Goal: Use online tool/utility: Utilize a website feature to perform a specific function

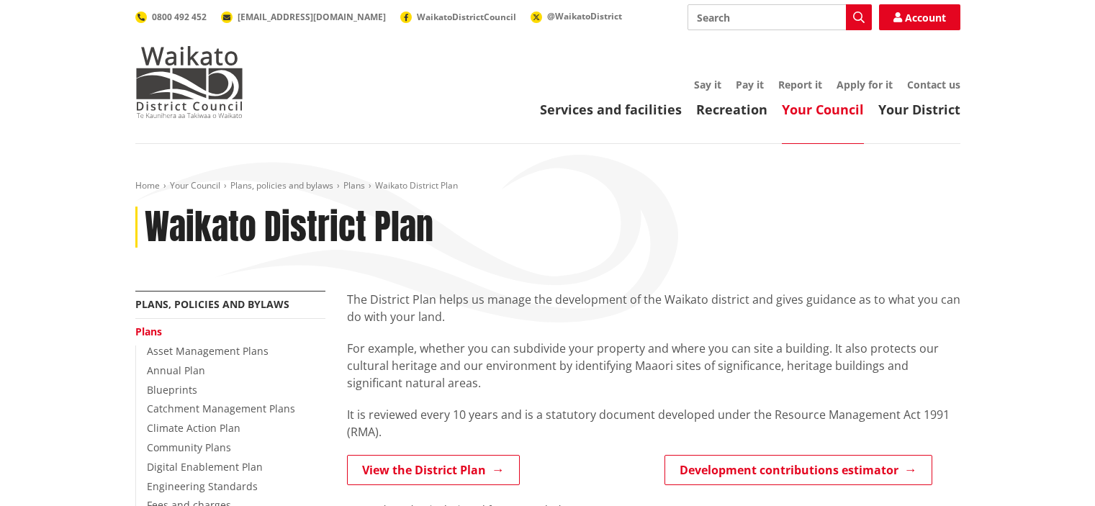
scroll to position [360, 0]
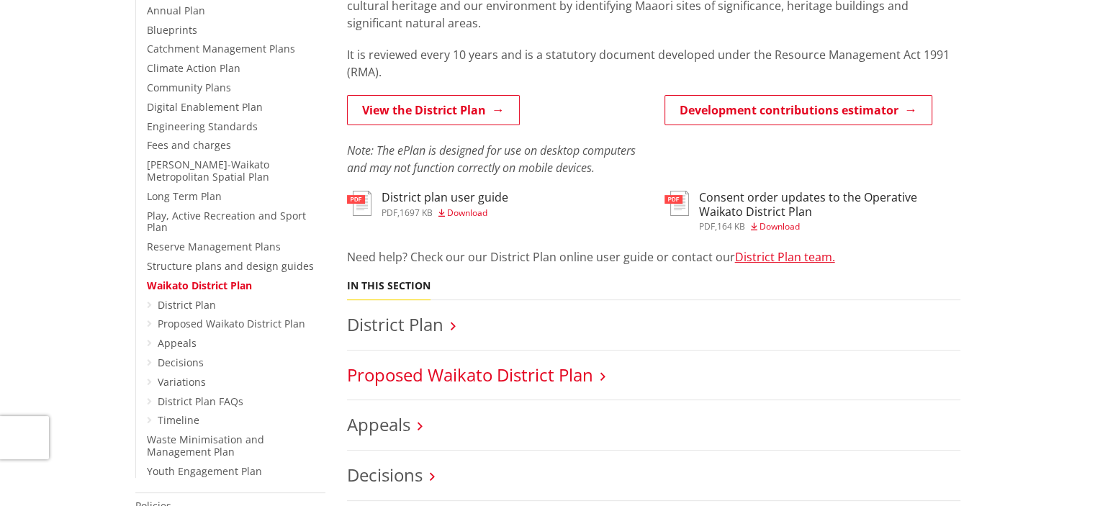
click at [486, 376] on link "Proposed Waikato District Plan" at bounding box center [470, 375] width 246 height 24
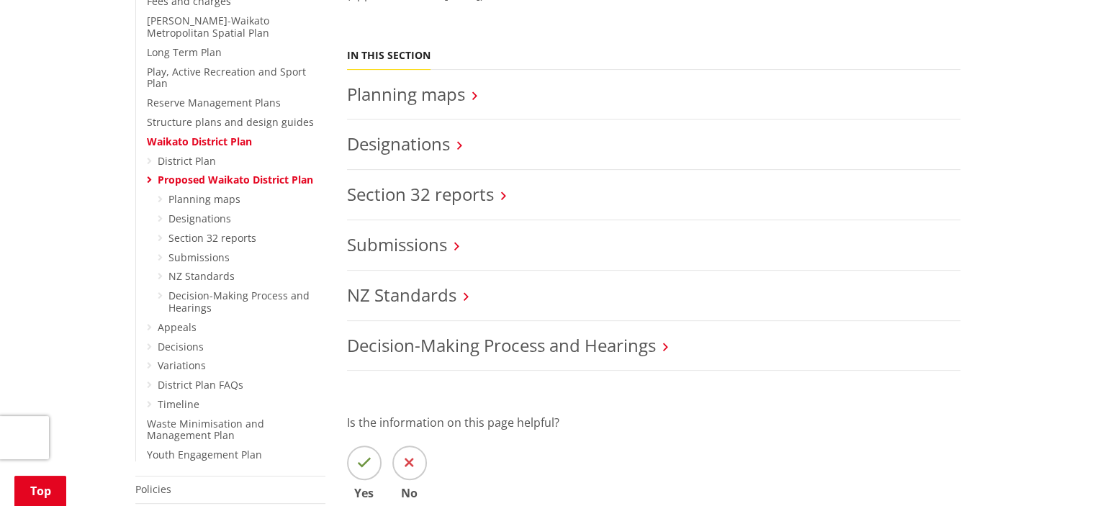
scroll to position [216, 0]
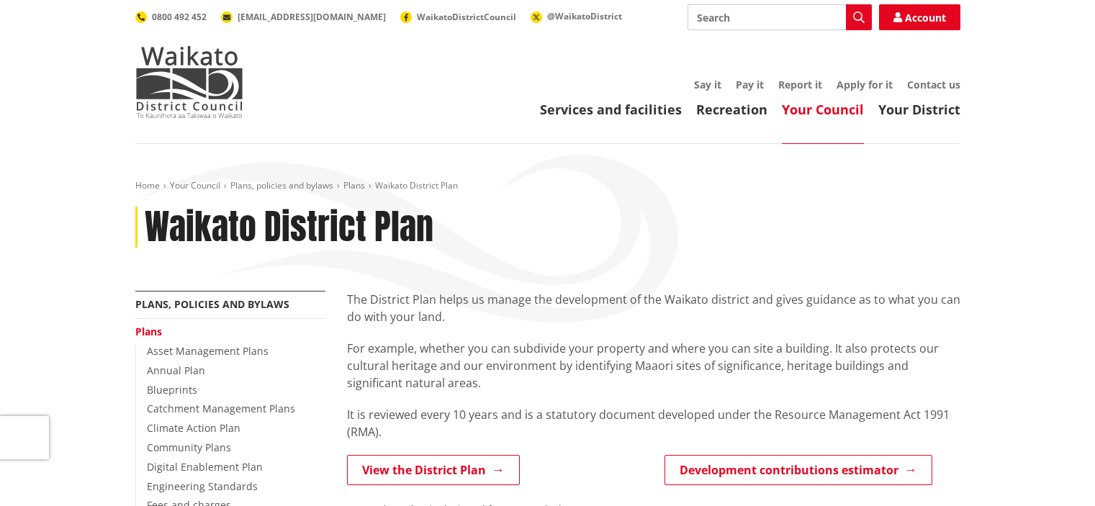
scroll to position [360, 0]
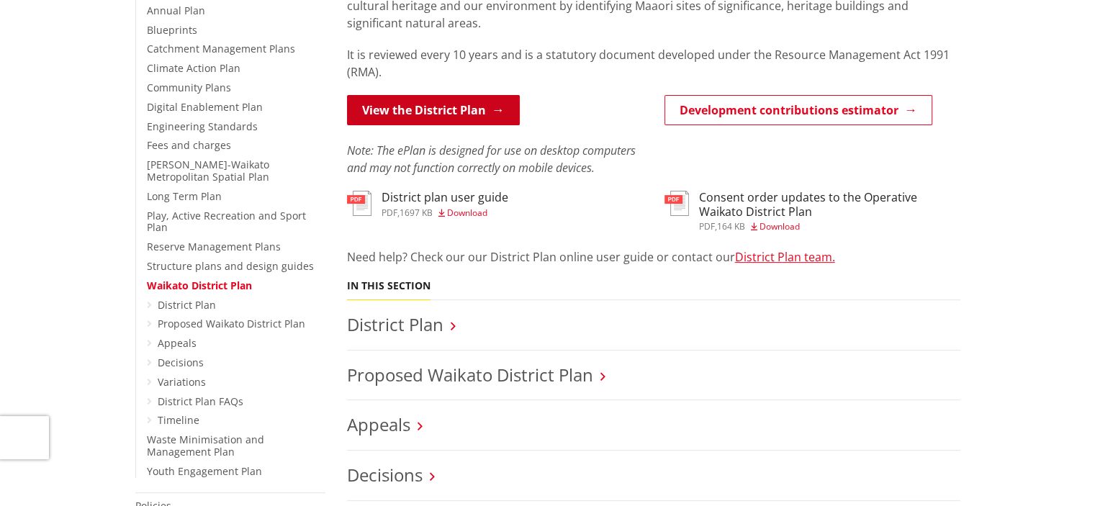
click at [401, 113] on link "View the District Plan" at bounding box center [433, 110] width 173 height 30
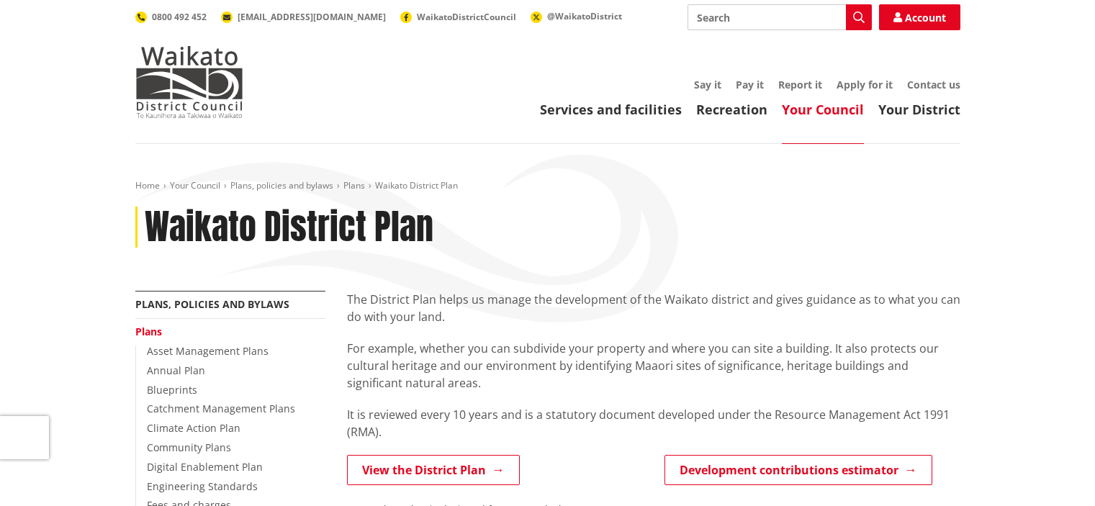
scroll to position [360, 0]
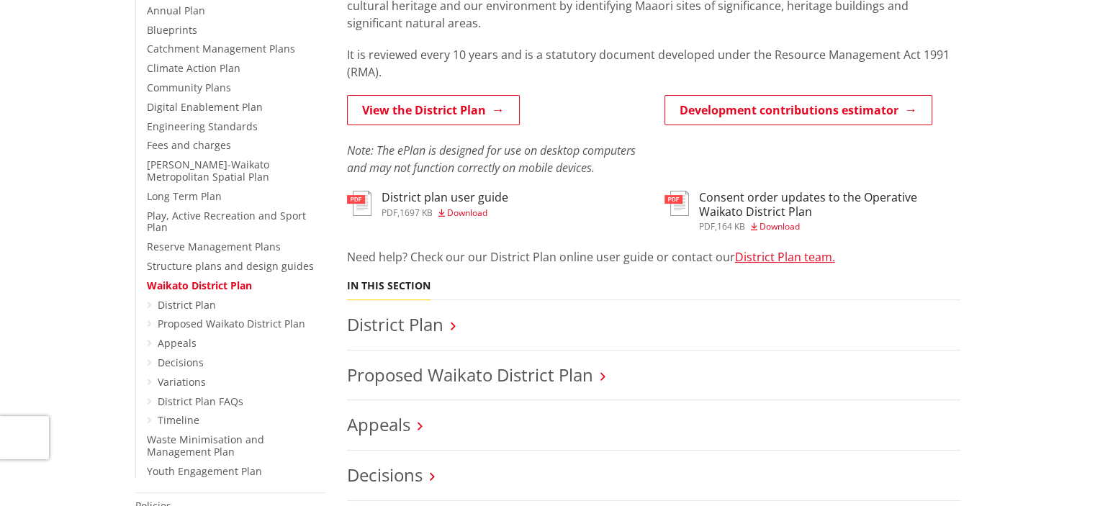
click at [772, 109] on link "Development contributions estimator" at bounding box center [799, 110] width 268 height 30
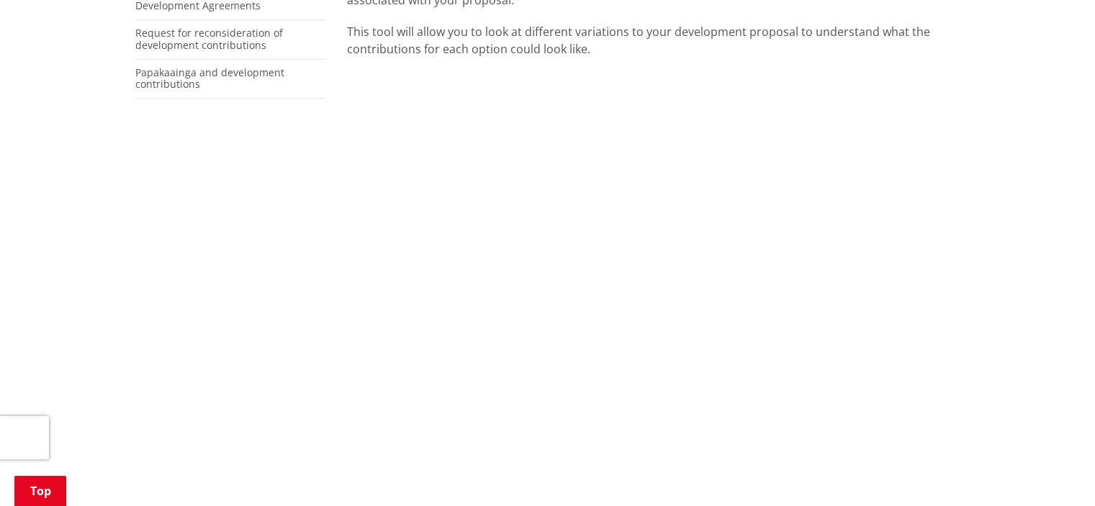
scroll to position [504, 0]
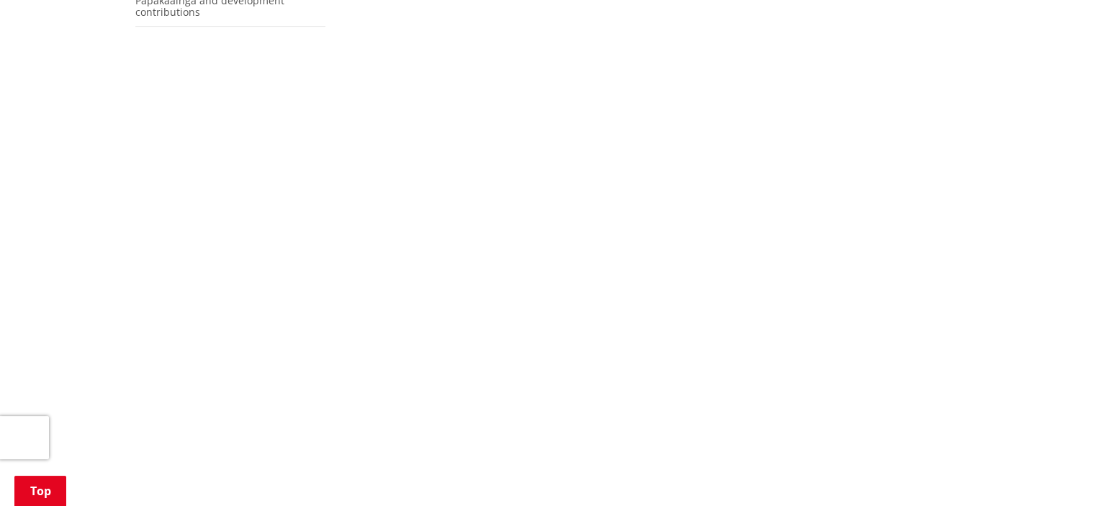
click at [1041, 202] on div "Home Your Council Development contributions Development contributions estimator…" at bounding box center [547, 414] width 1095 height 1548
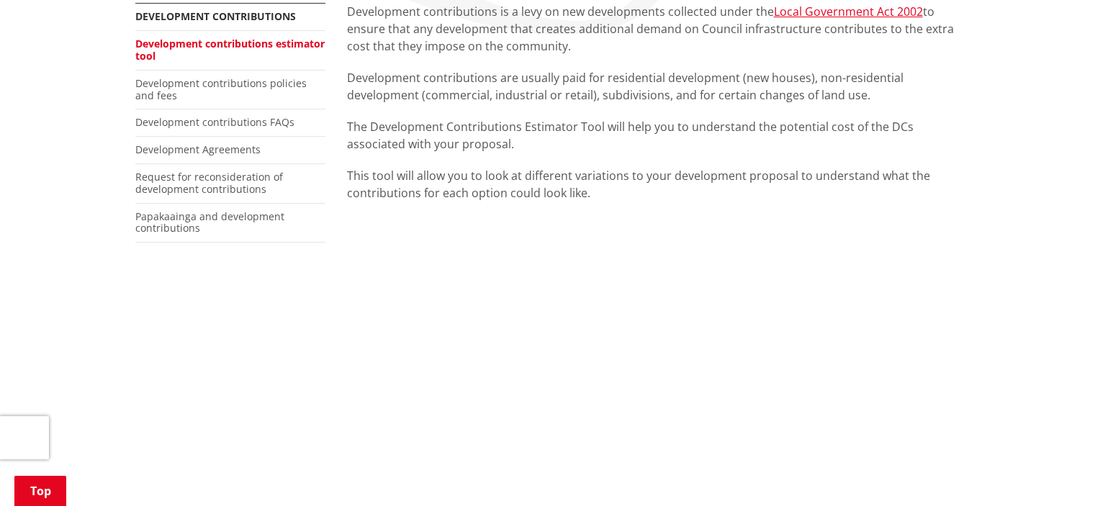
scroll to position [360, 0]
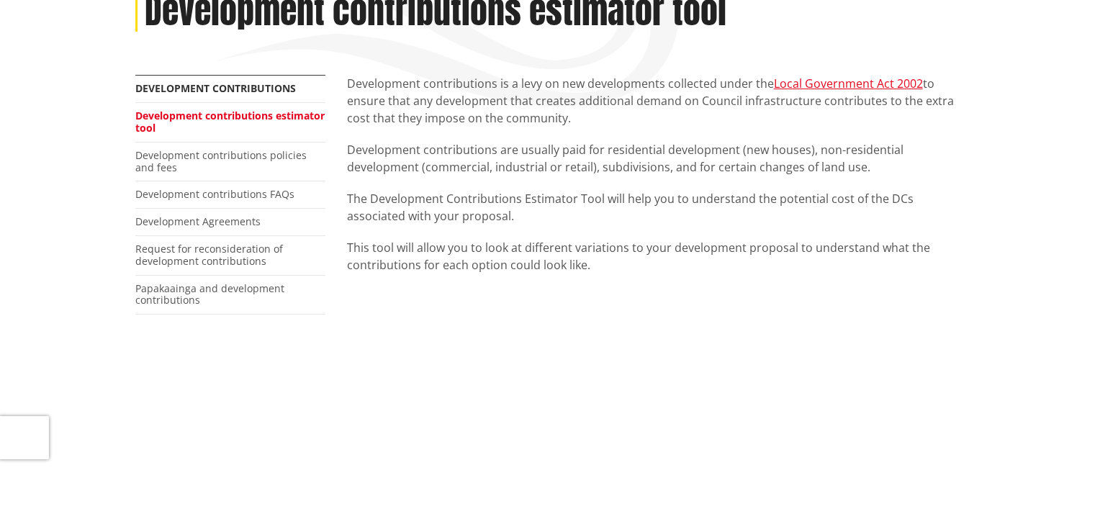
scroll to position [144, 0]
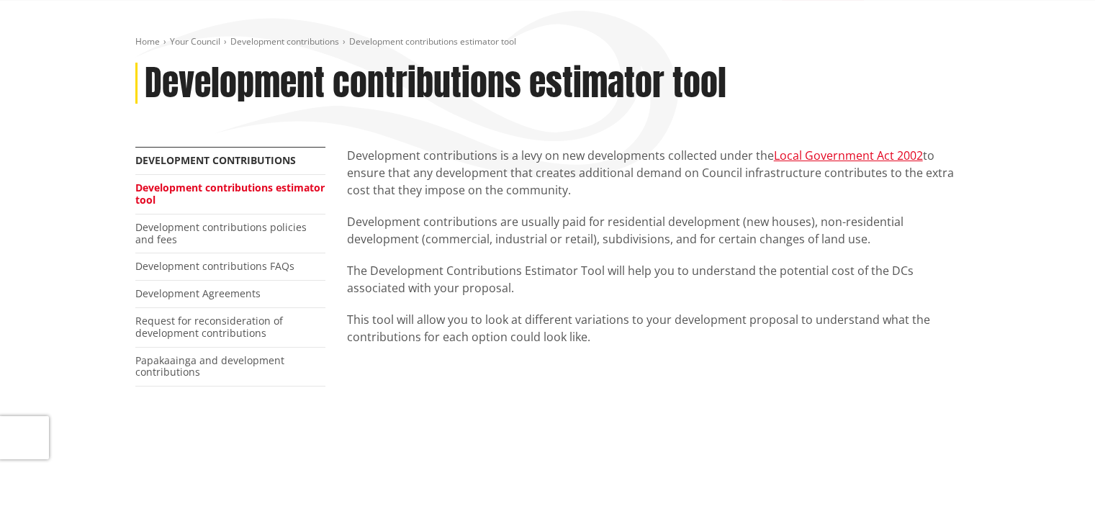
click at [216, 189] on link "Development contributions estimator tool" at bounding box center [229, 194] width 189 height 26
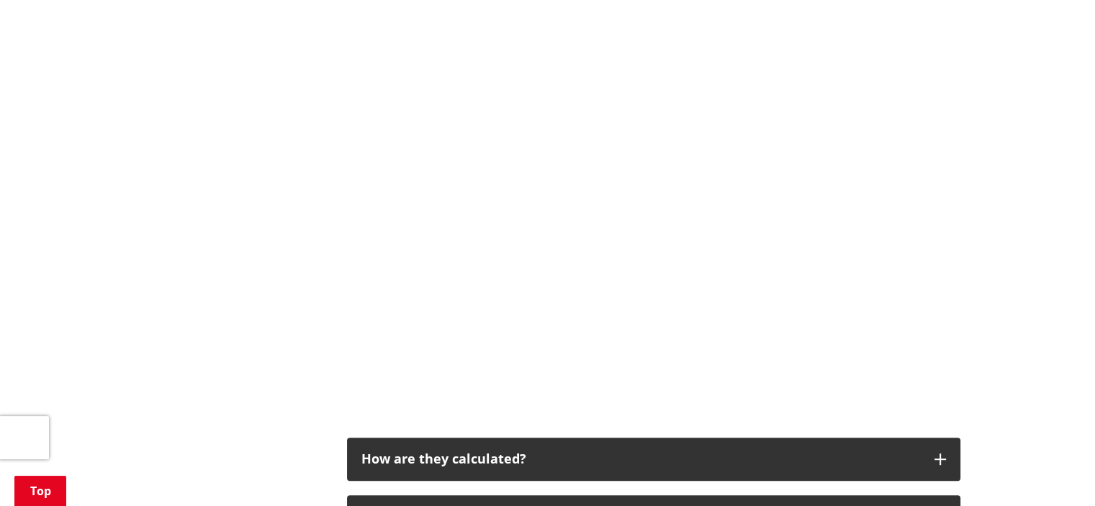
scroll to position [568, 0]
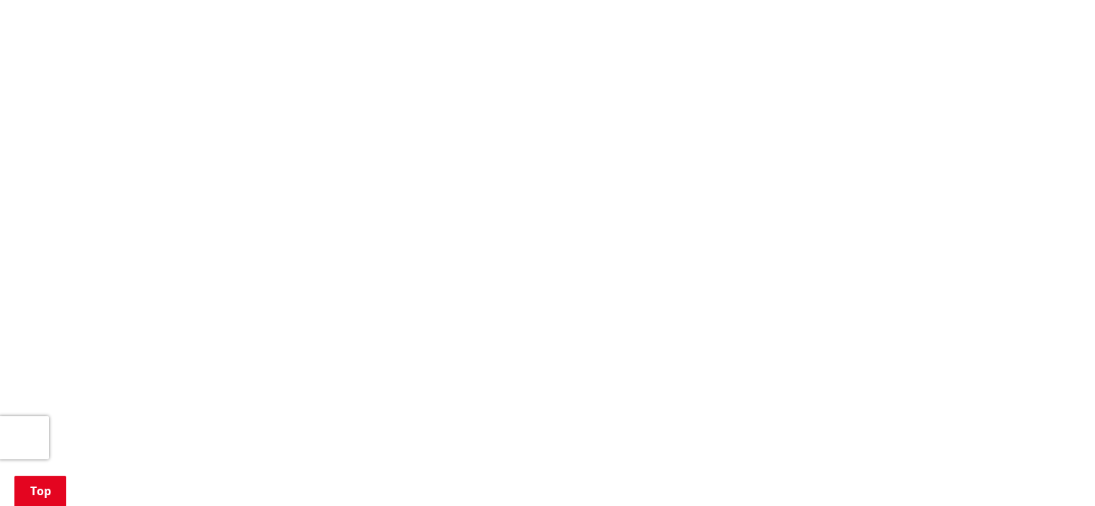
click at [1026, 289] on div "Home Your Council Development contributions Development contributions estimator…" at bounding box center [547, 351] width 1095 height 1548
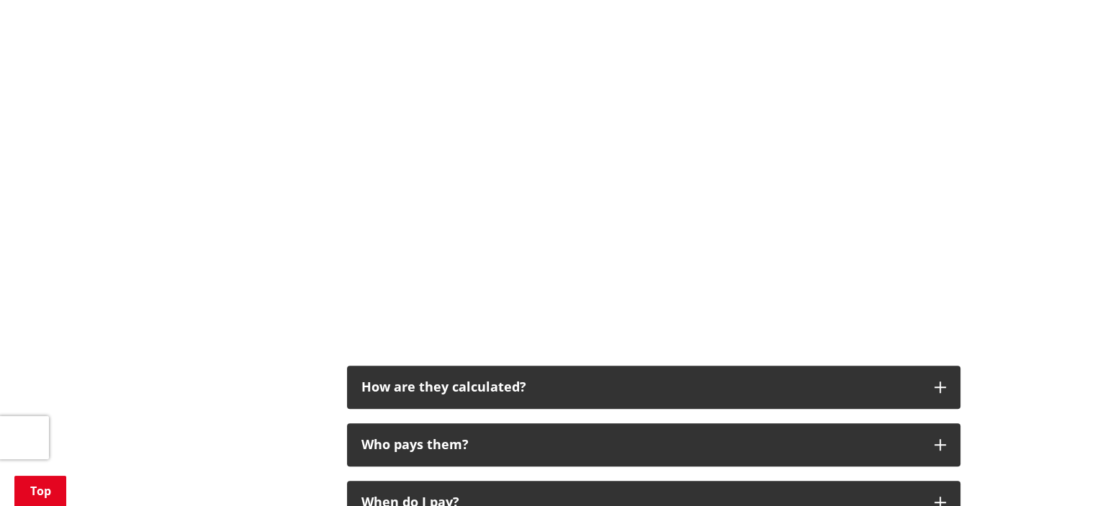
scroll to position [640, 0]
